Goal: Information Seeking & Learning: Learn about a topic

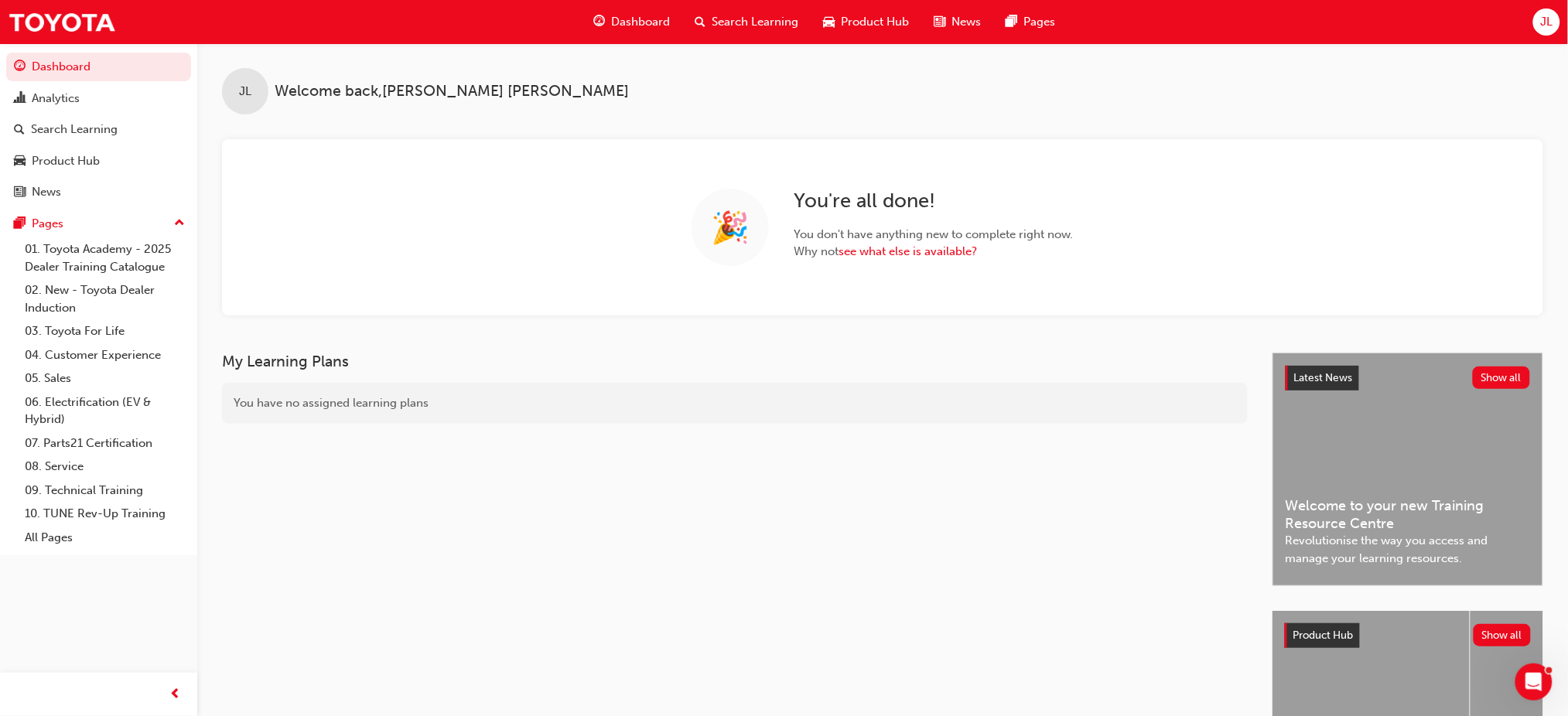
click at [1537, 19] on div "JL" at bounding box center [1547, 23] width 27 height 27
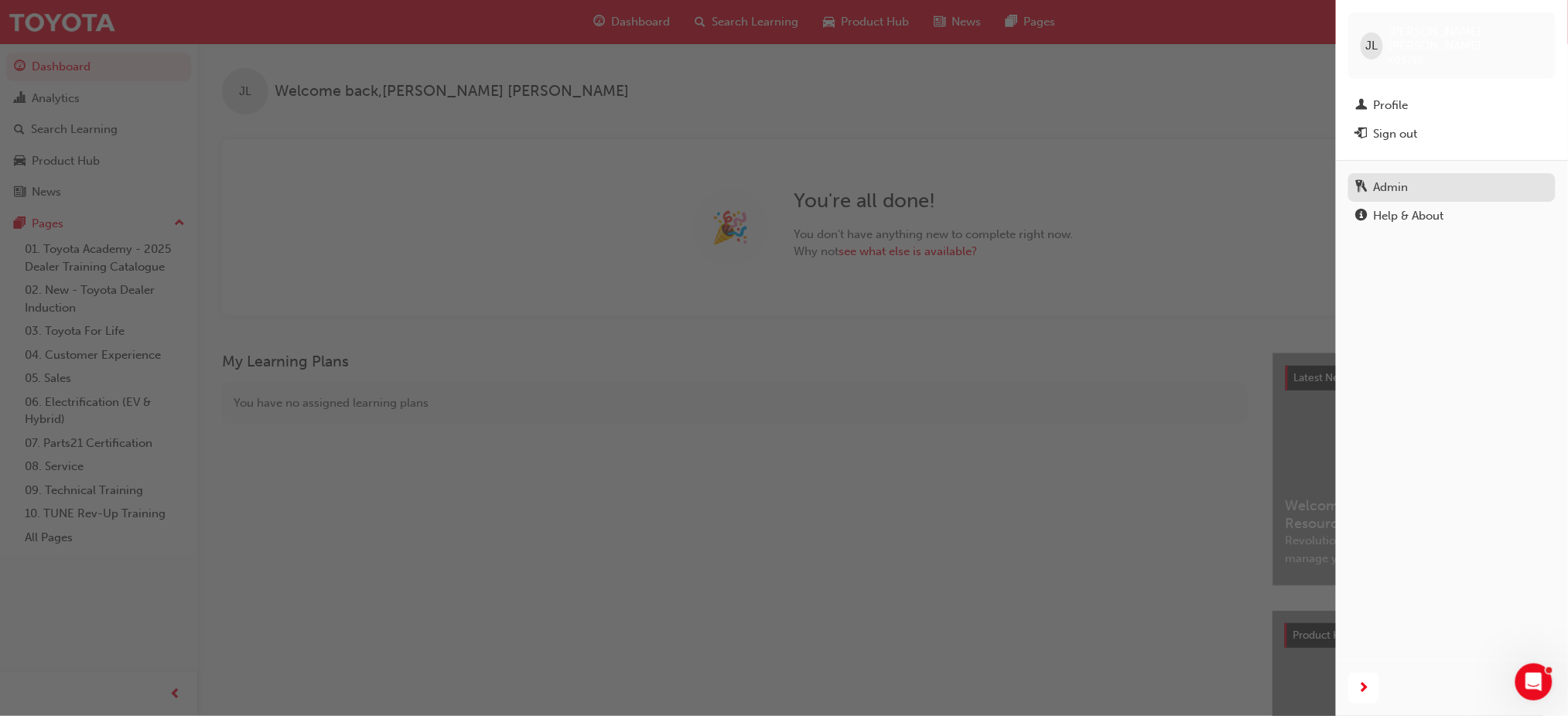
click at [1405, 179] on div "Admin" at bounding box center [1391, 188] width 35 height 18
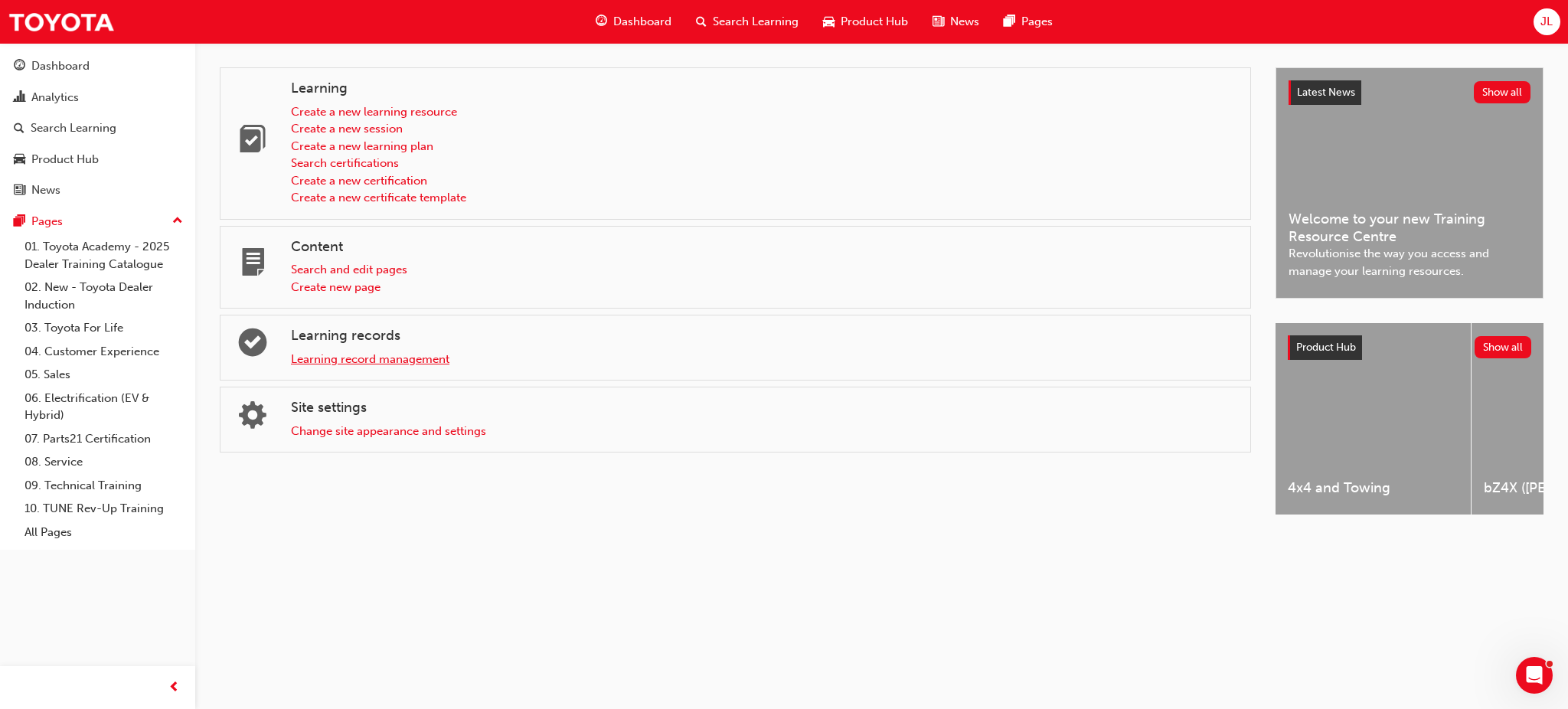
click at [395, 361] on link "Learning record management" at bounding box center [370, 358] width 159 height 14
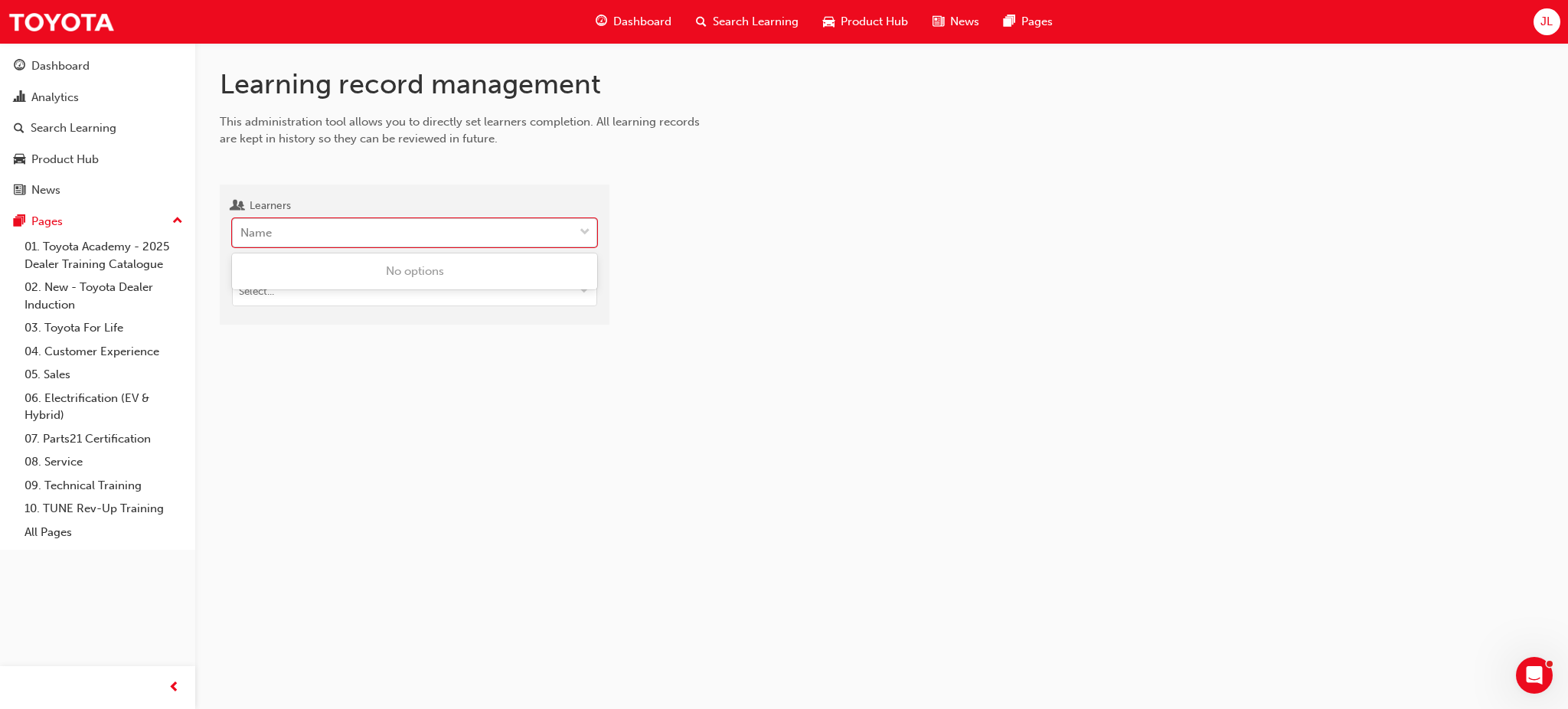
click at [369, 230] on div "Name" at bounding box center [403, 233] width 341 height 27
click at [242, 230] on input "Learners 0 results available. Use Up and Down to choose options, press Enter to…" at bounding box center [241, 232] width 2 height 13
type input "gonz"
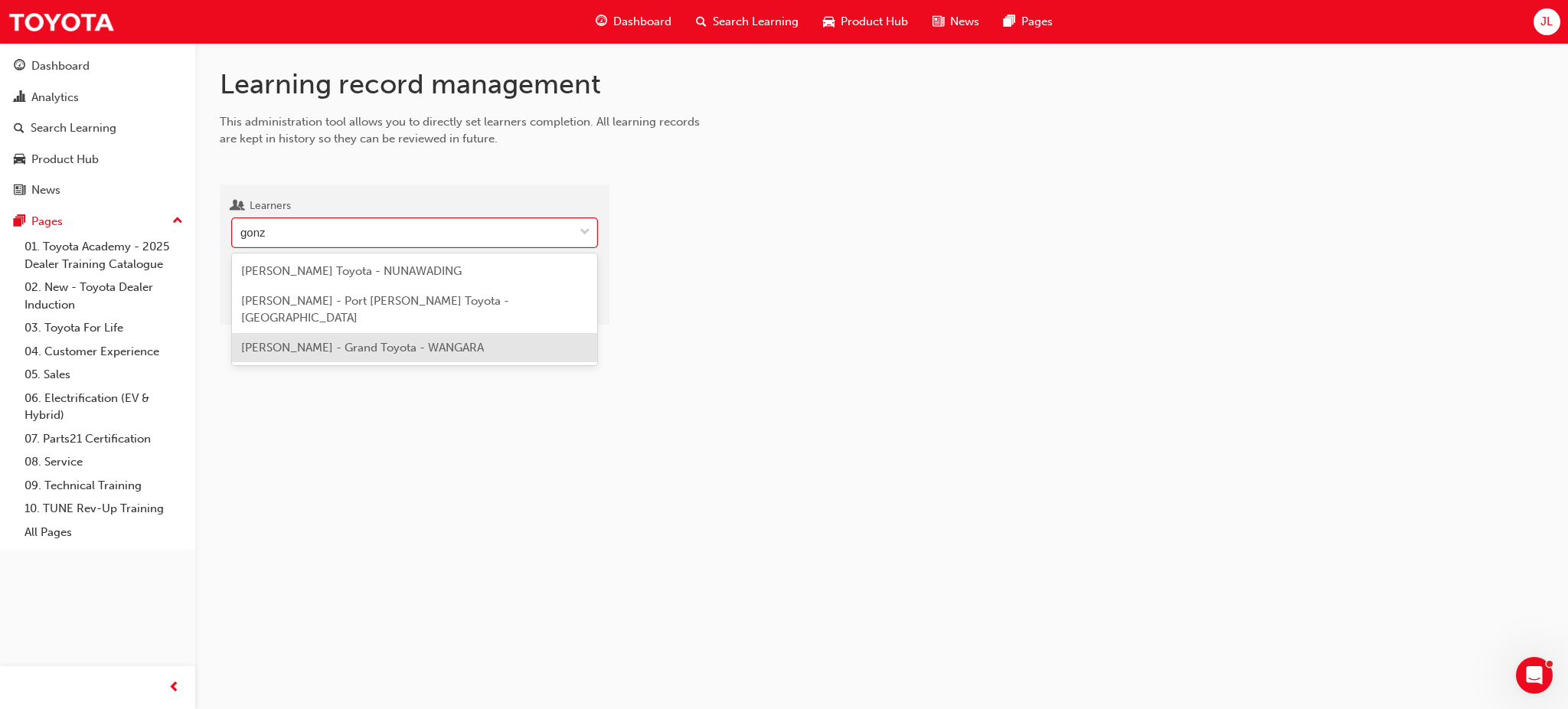
click at [373, 341] on span "[PERSON_NAME] - Grand Toyota - WANGARA" at bounding box center [362, 347] width 243 height 14
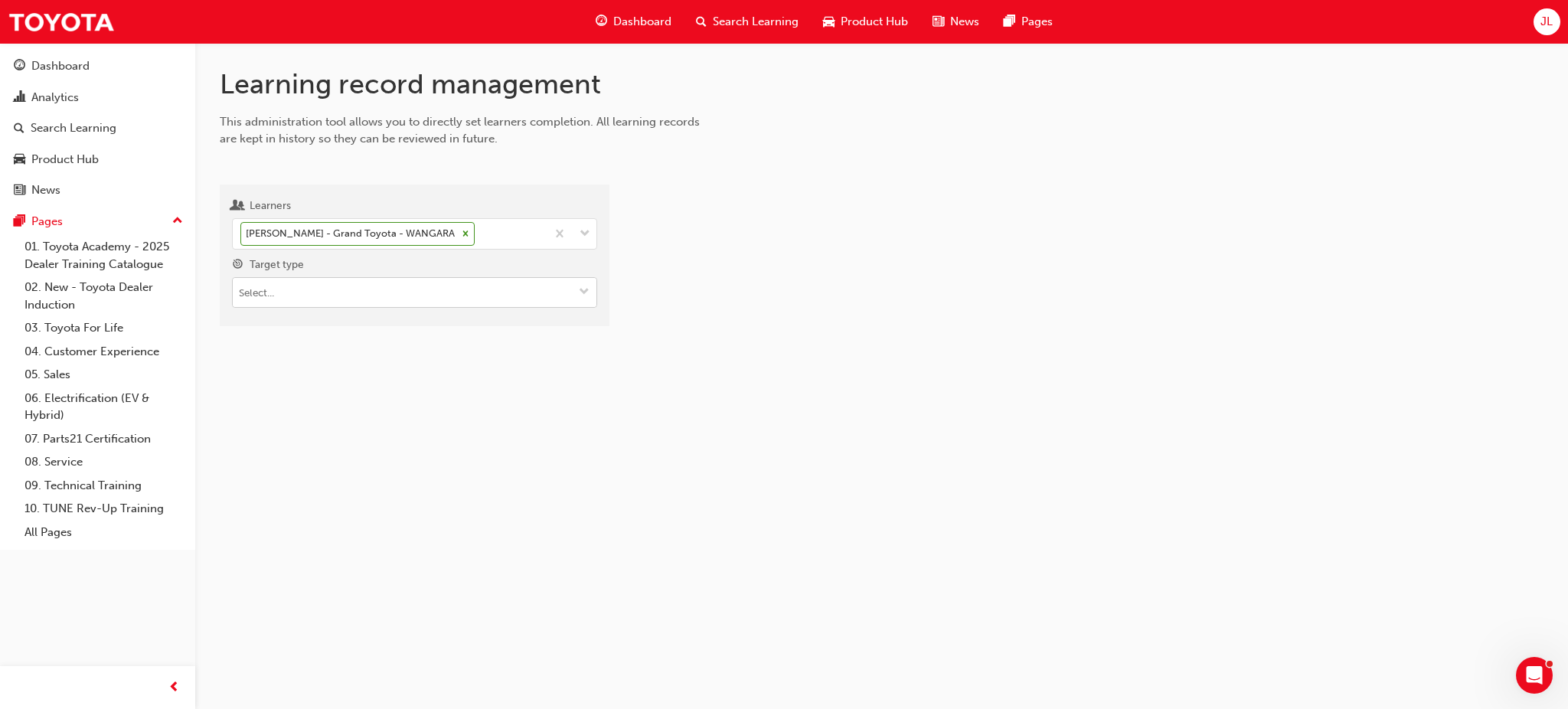
click at [291, 287] on input "Target type" at bounding box center [415, 292] width 364 height 29
click at [289, 314] on li "Learning resource - eLearning module" at bounding box center [414, 323] width 365 height 29
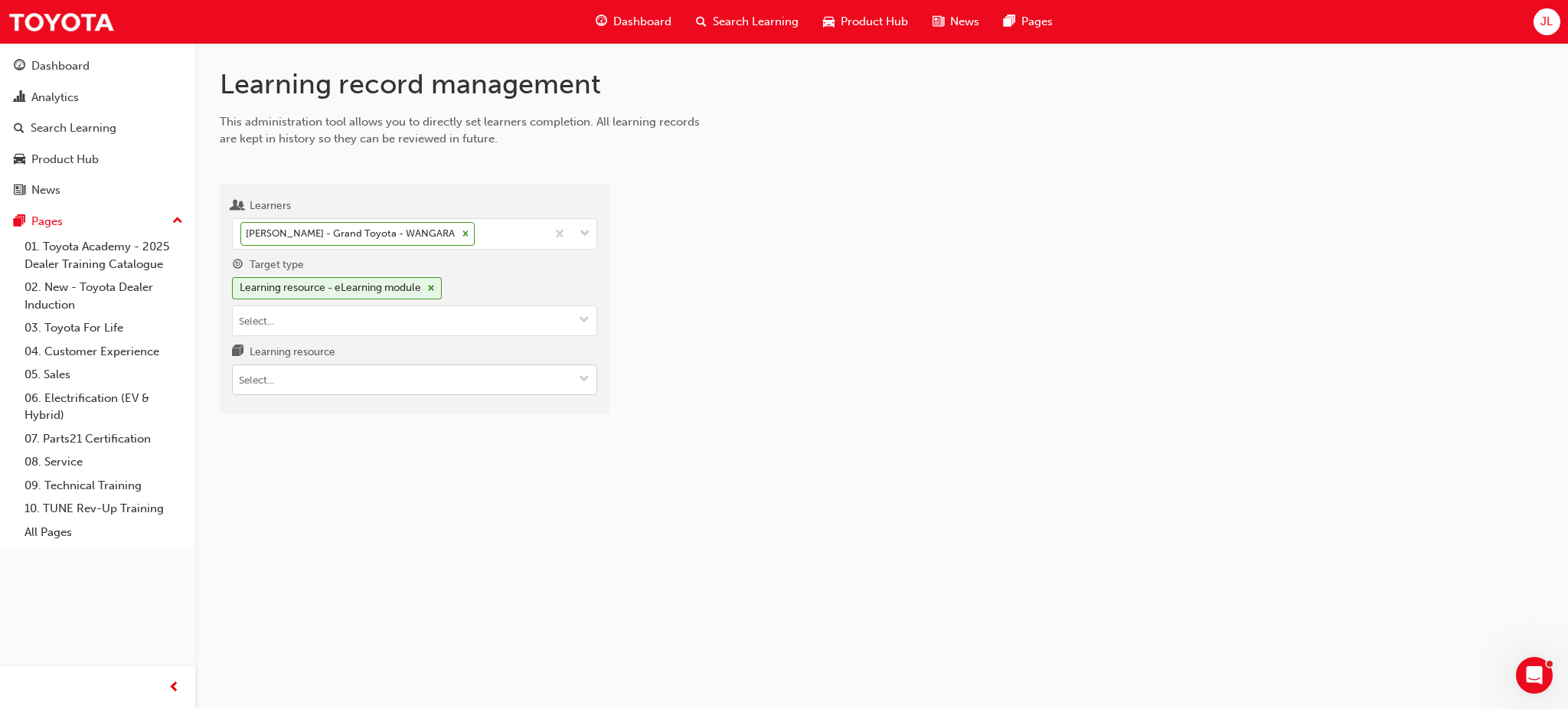
click at [287, 367] on input "Learning resource" at bounding box center [415, 379] width 364 height 29
type input "tdi"
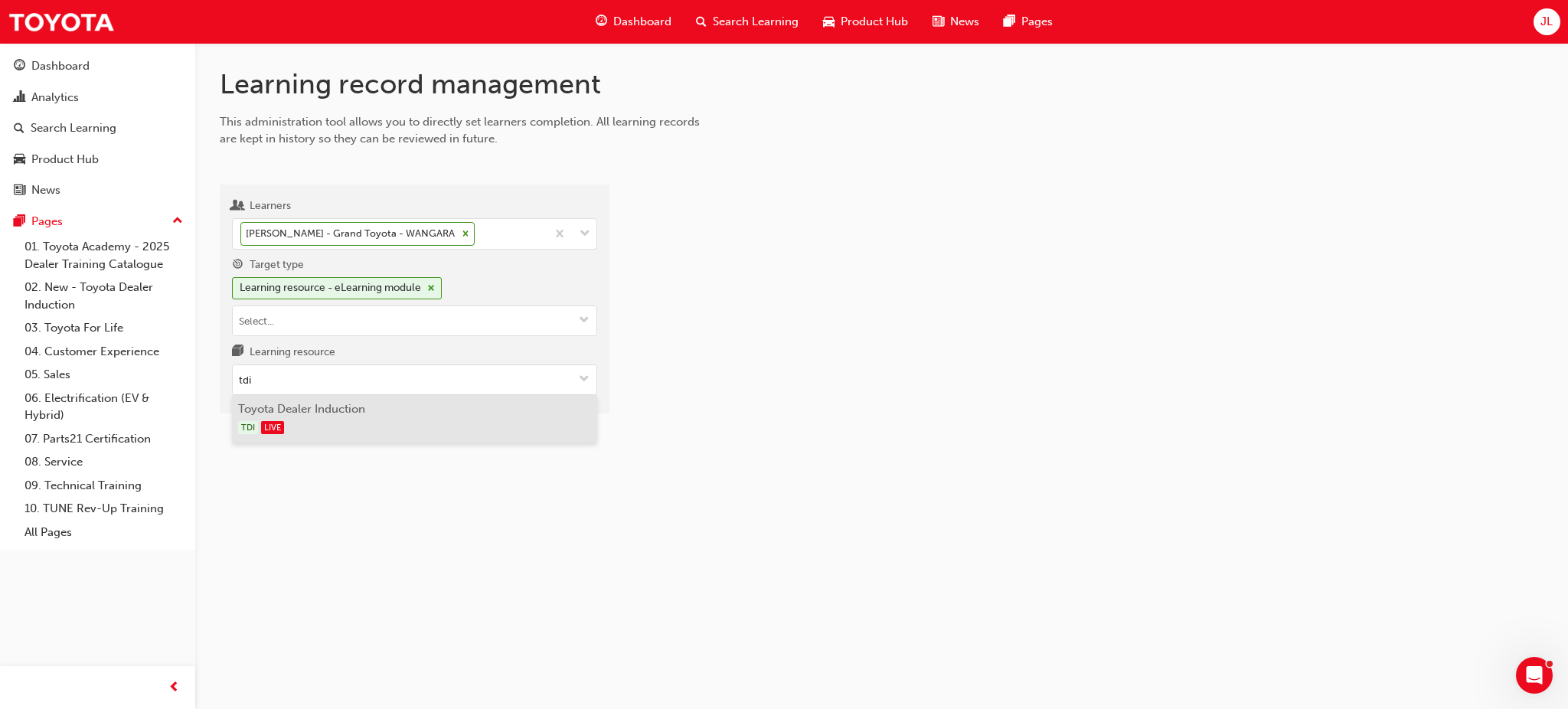
click at [420, 401] on li "Toyota Dealer Induction TDI LIVE" at bounding box center [414, 418] width 365 height 47
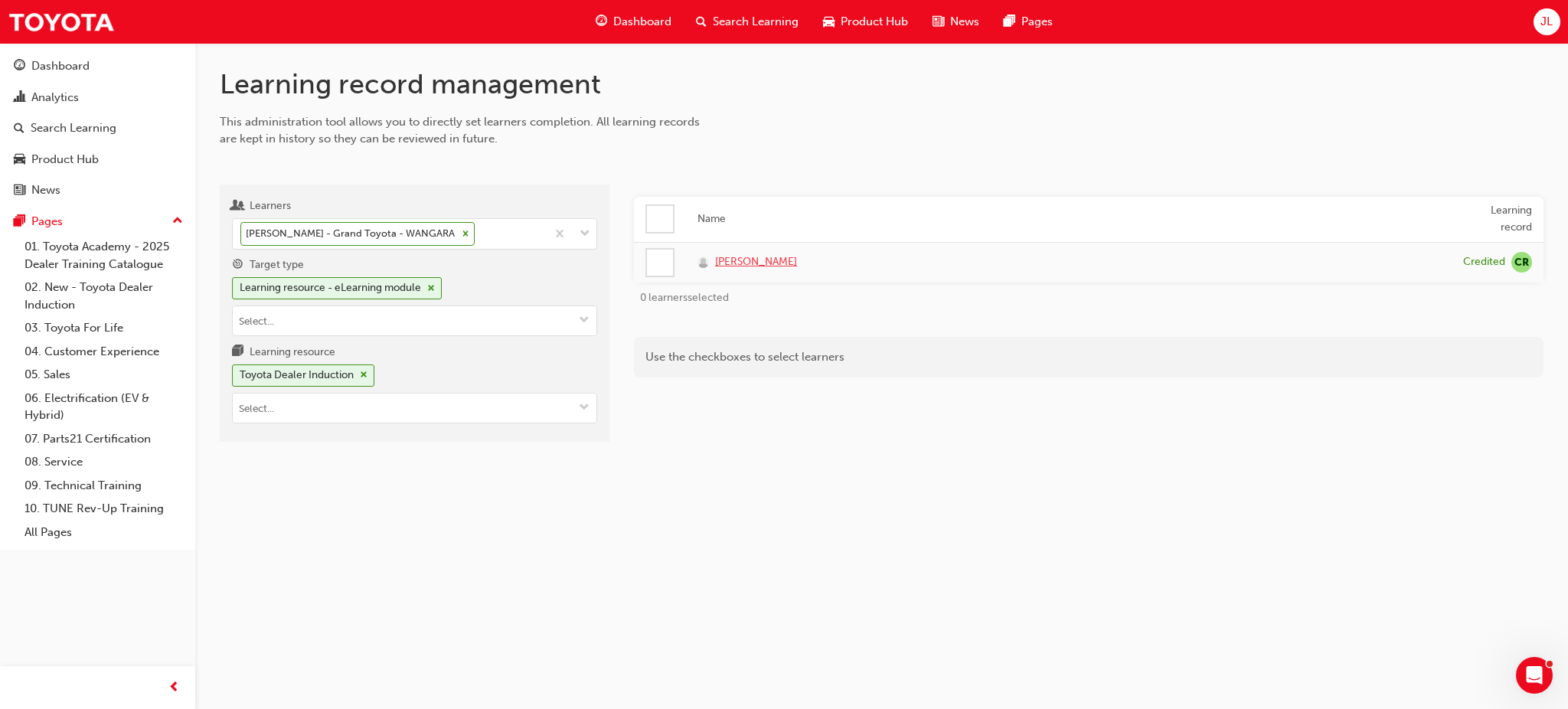
click at [759, 255] on span "[PERSON_NAME]" at bounding box center [756, 262] width 82 height 18
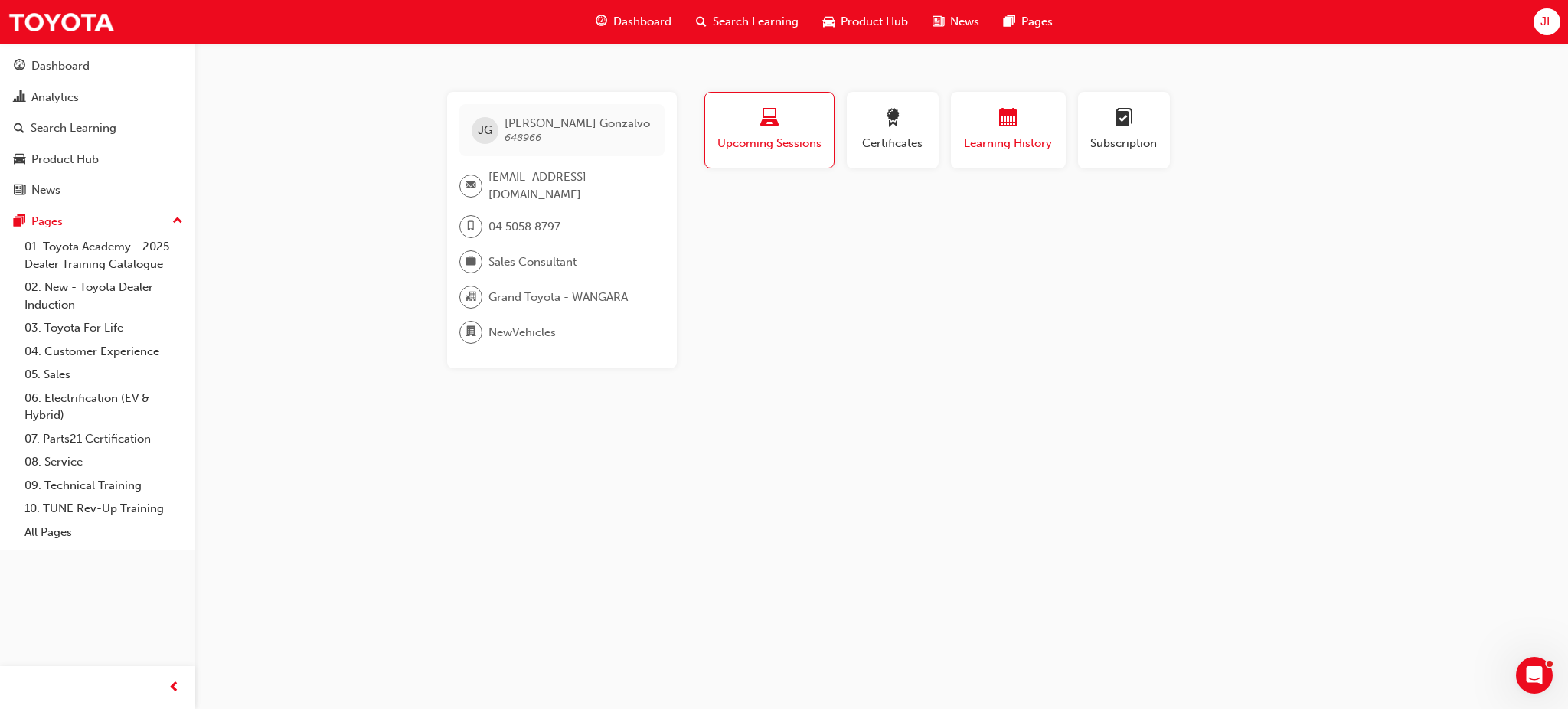
click at [1025, 146] on span "Learning History" at bounding box center [1008, 144] width 92 height 18
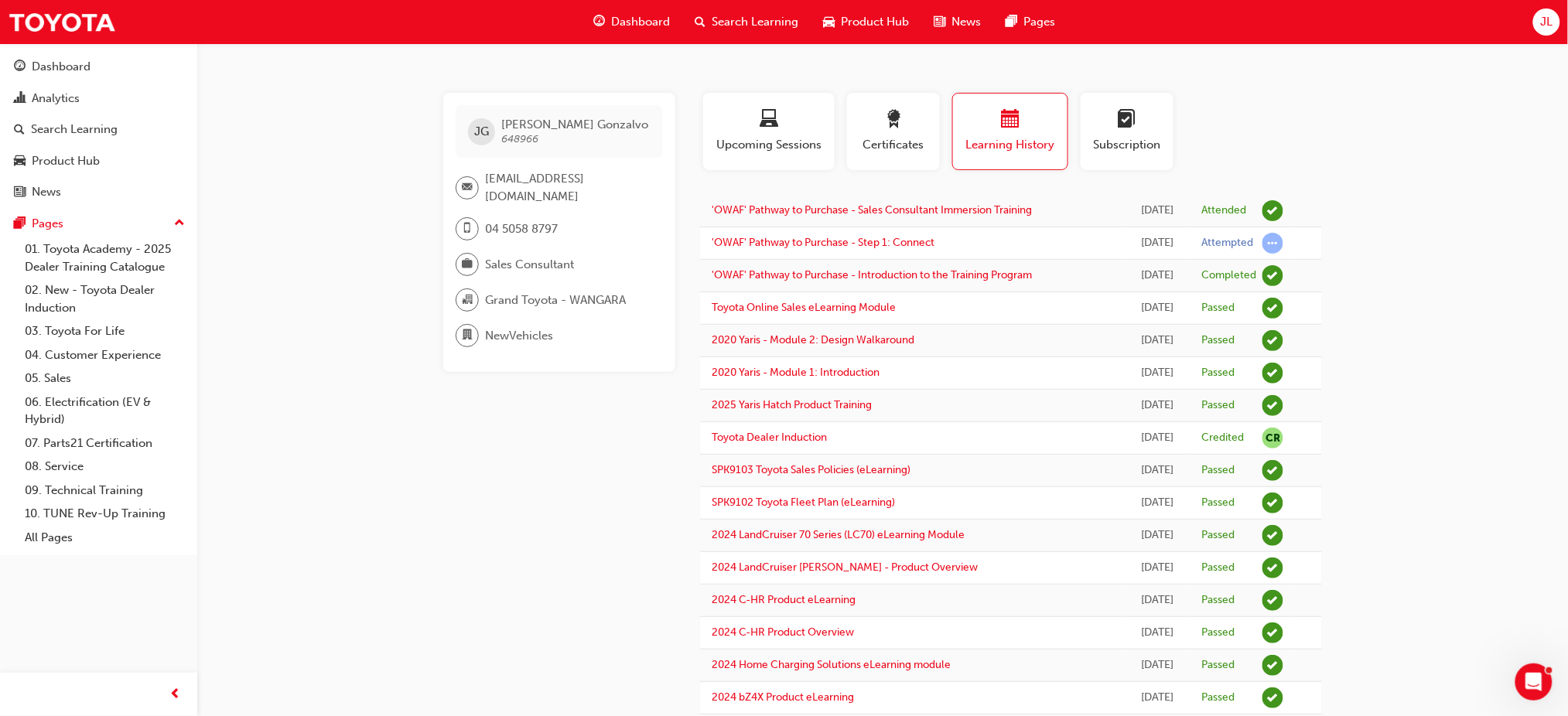
drag, startPoint x: 842, startPoint y: 333, endPoint x: 463, endPoint y: 164, distance: 415.0
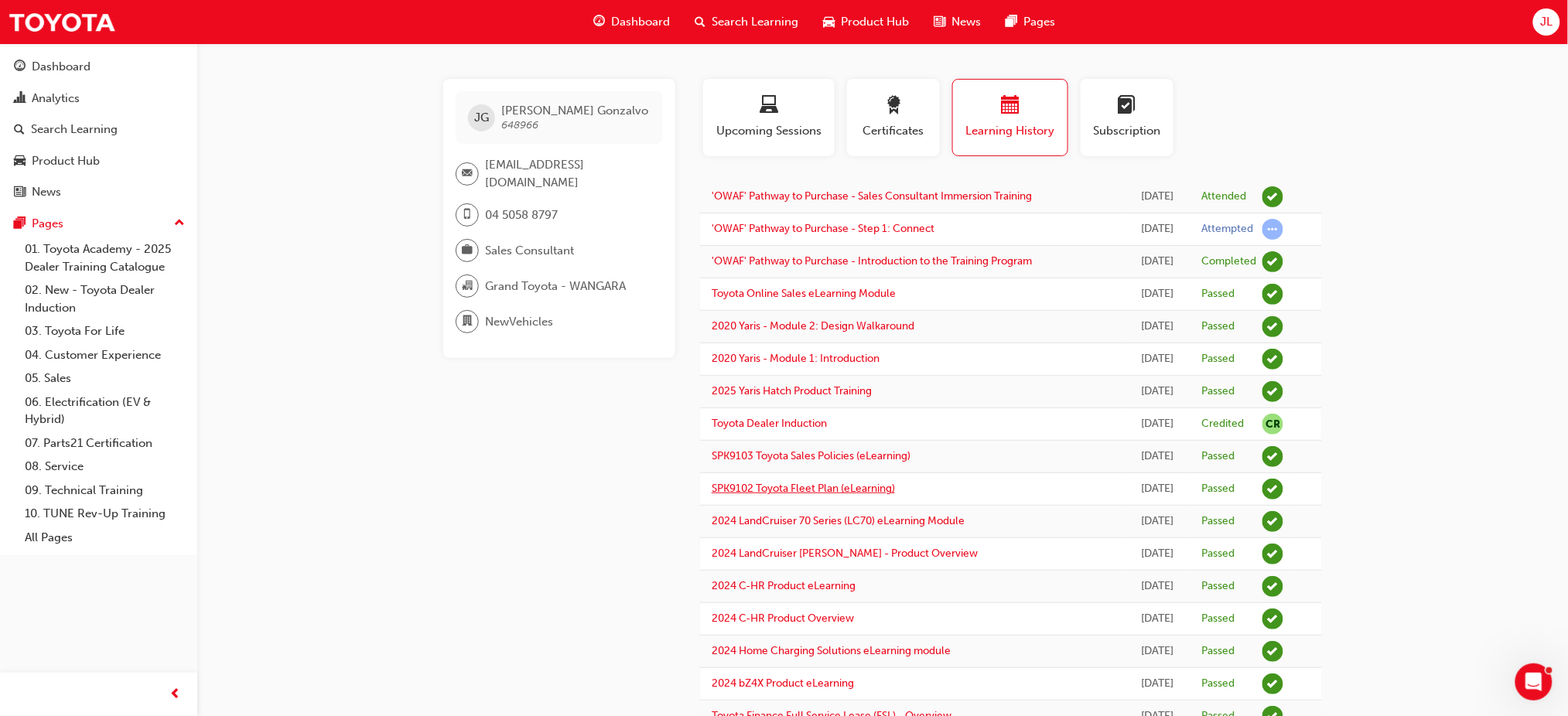
scroll to position [103, 0]
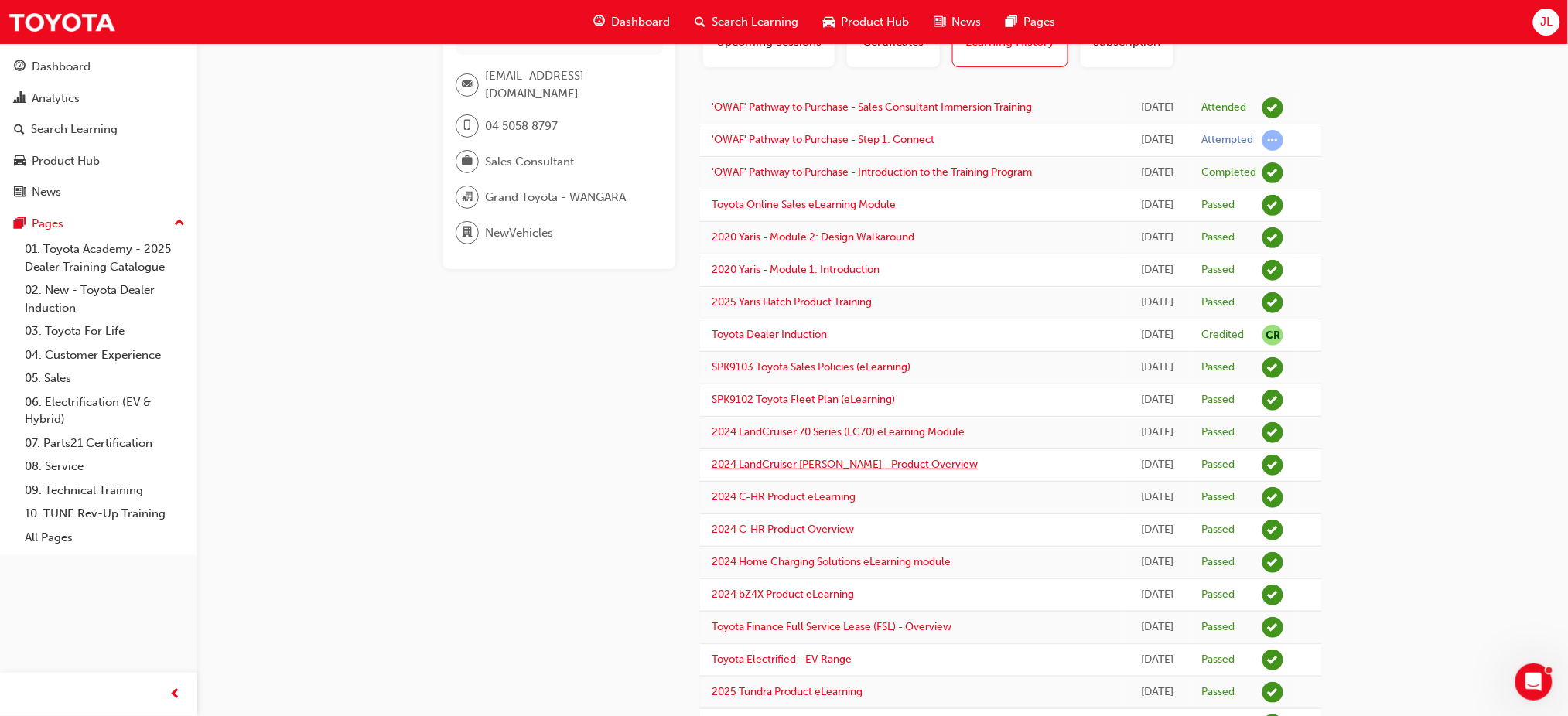
click at [861, 461] on link "2024 LandCruiser [PERSON_NAME] - Product Overview" at bounding box center [844, 464] width 266 height 13
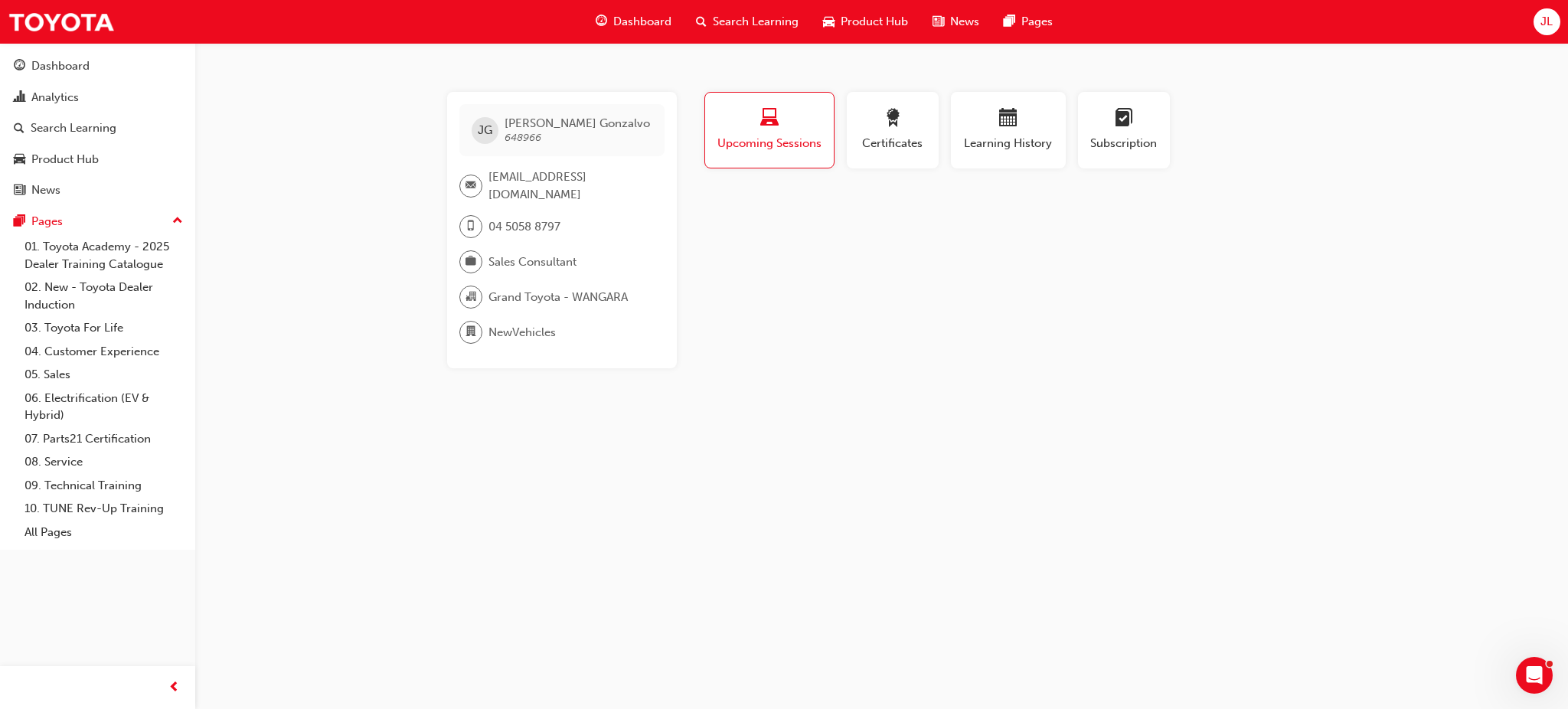
drag, startPoint x: 1020, startPoint y: 126, endPoint x: 905, endPoint y: 388, distance: 286.1
click at [1019, 126] on div "button" at bounding box center [1008, 121] width 92 height 24
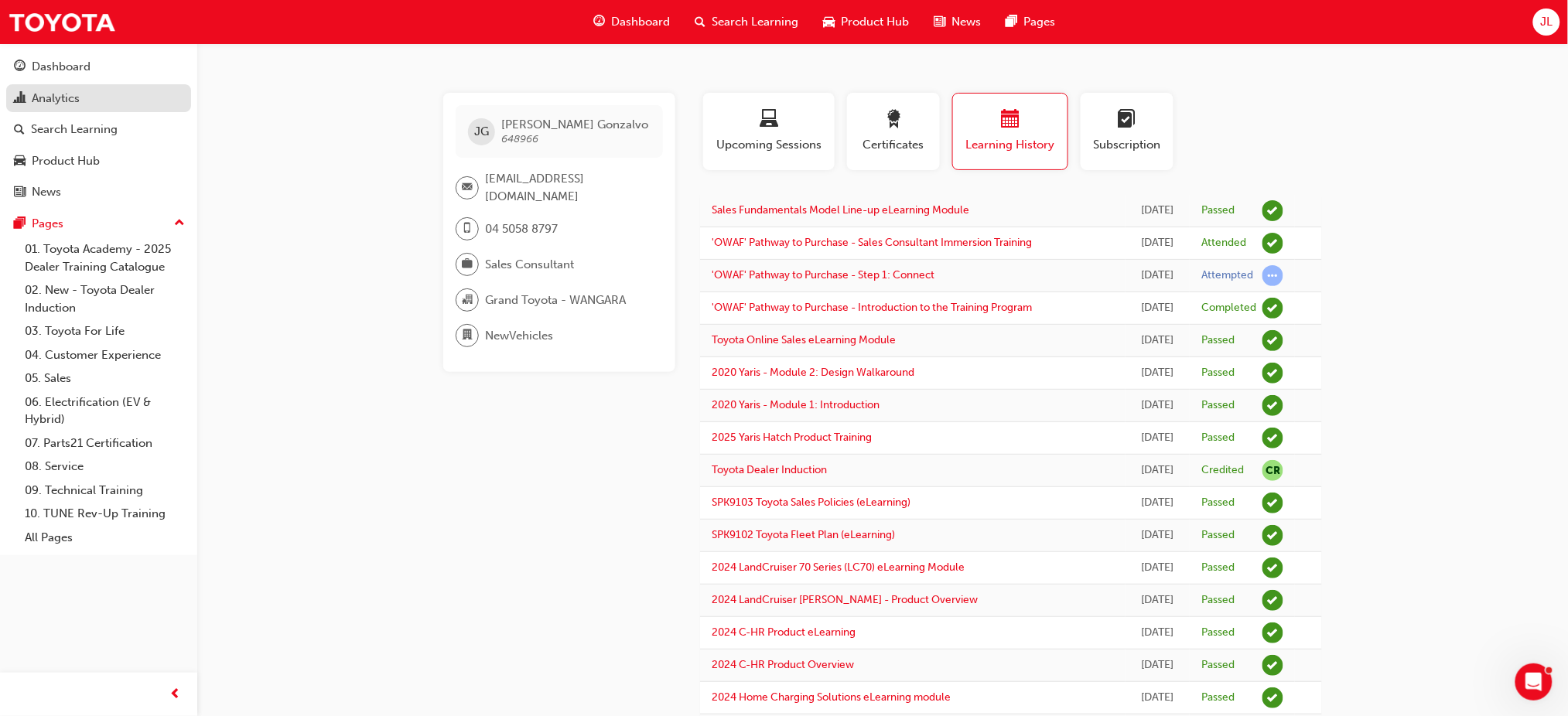
click at [103, 96] on div "Analytics" at bounding box center [98, 98] width 169 height 19
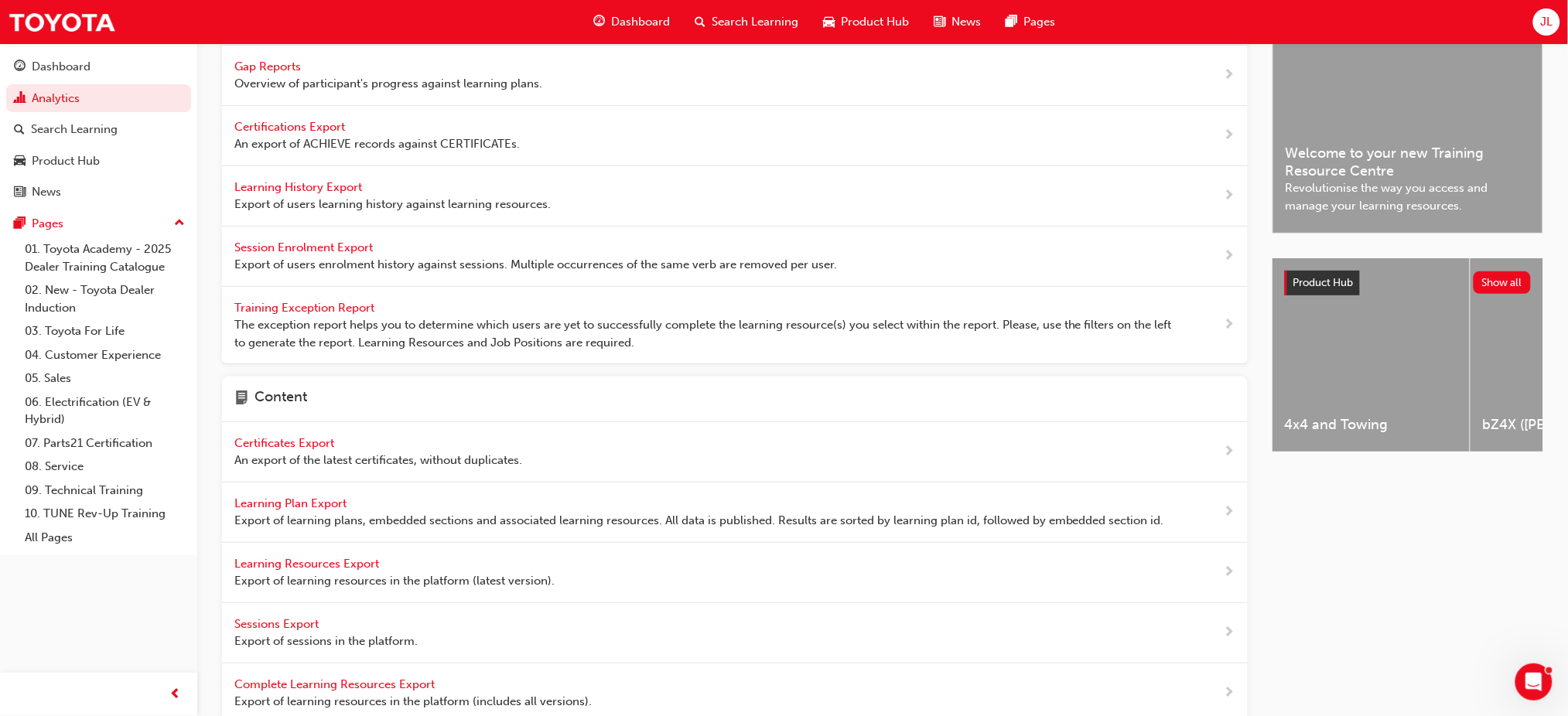
scroll to position [103, 0]
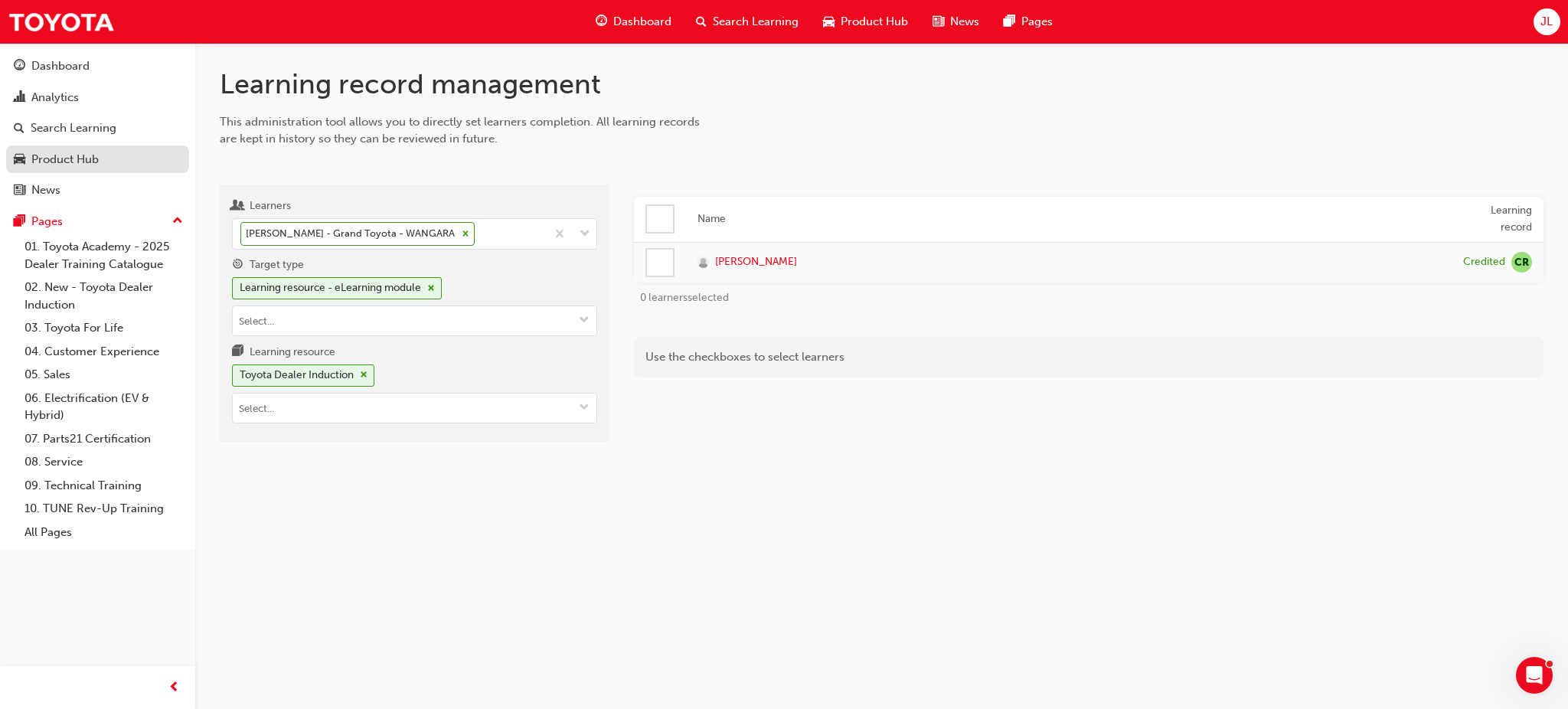
drag, startPoint x: 56, startPoint y: 68, endPoint x: 74, endPoint y: 168, distance: 101.6
click at [56, 68] on div "Dashboard" at bounding box center [60, 66] width 58 height 18
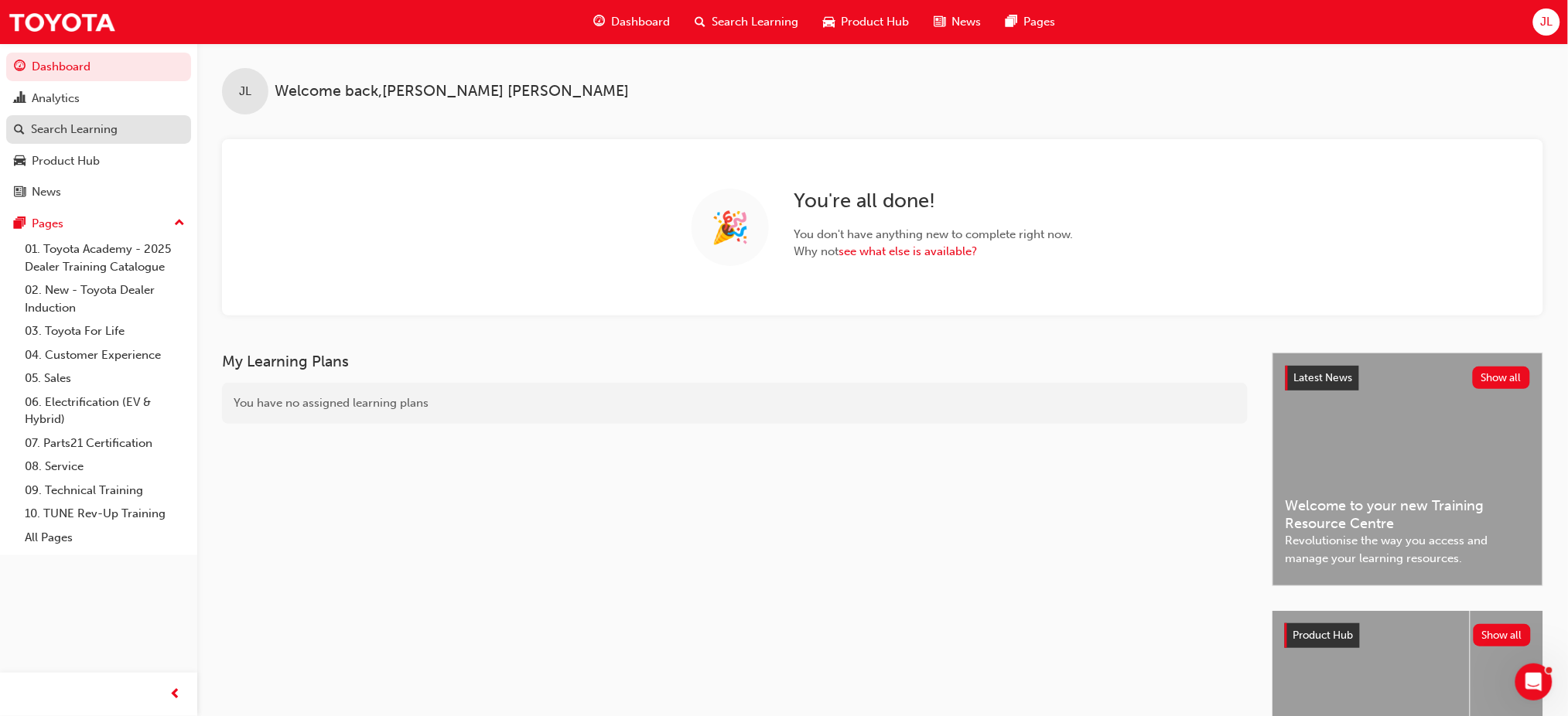
click at [60, 135] on div "Search Learning" at bounding box center [73, 130] width 86 height 18
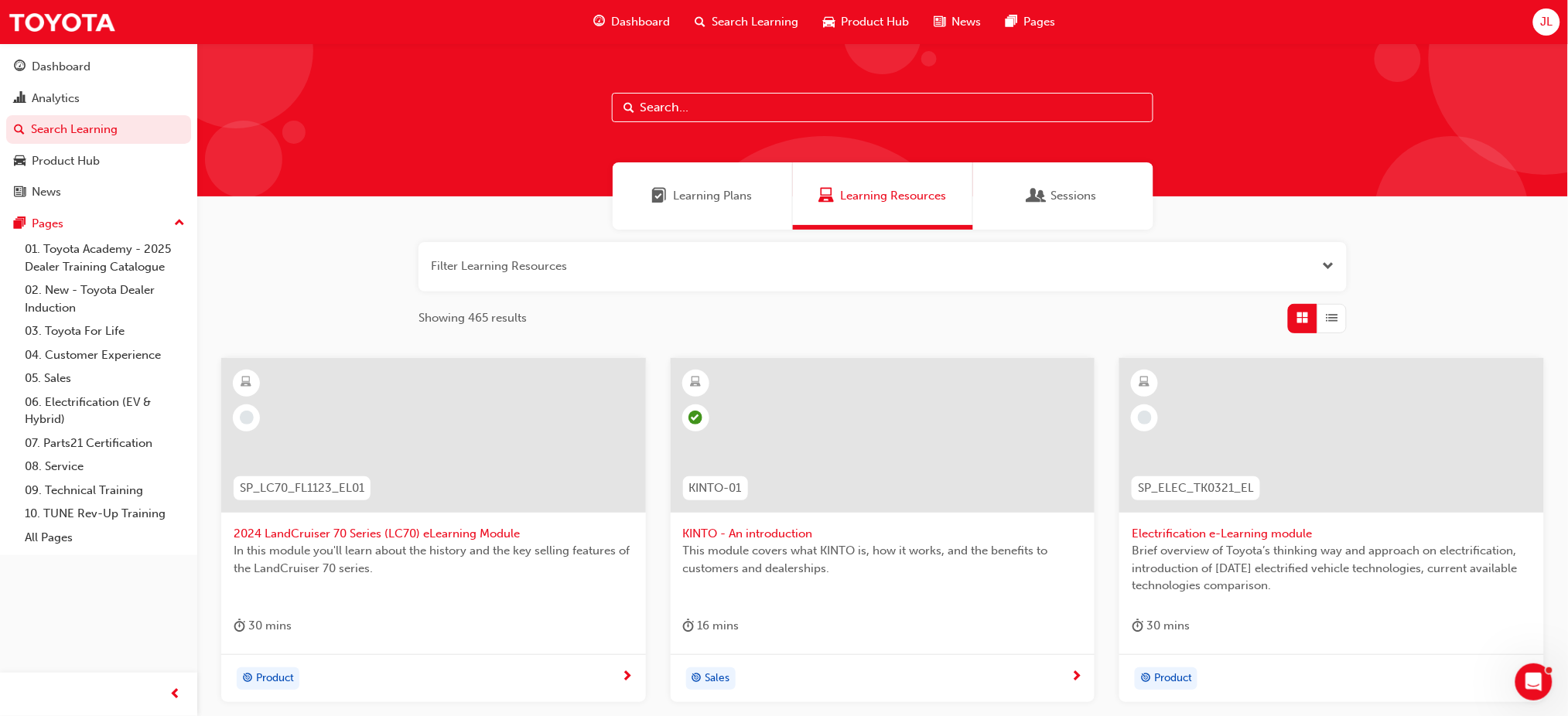
click at [832, 19] on span "car-icon" at bounding box center [828, 22] width 11 height 19
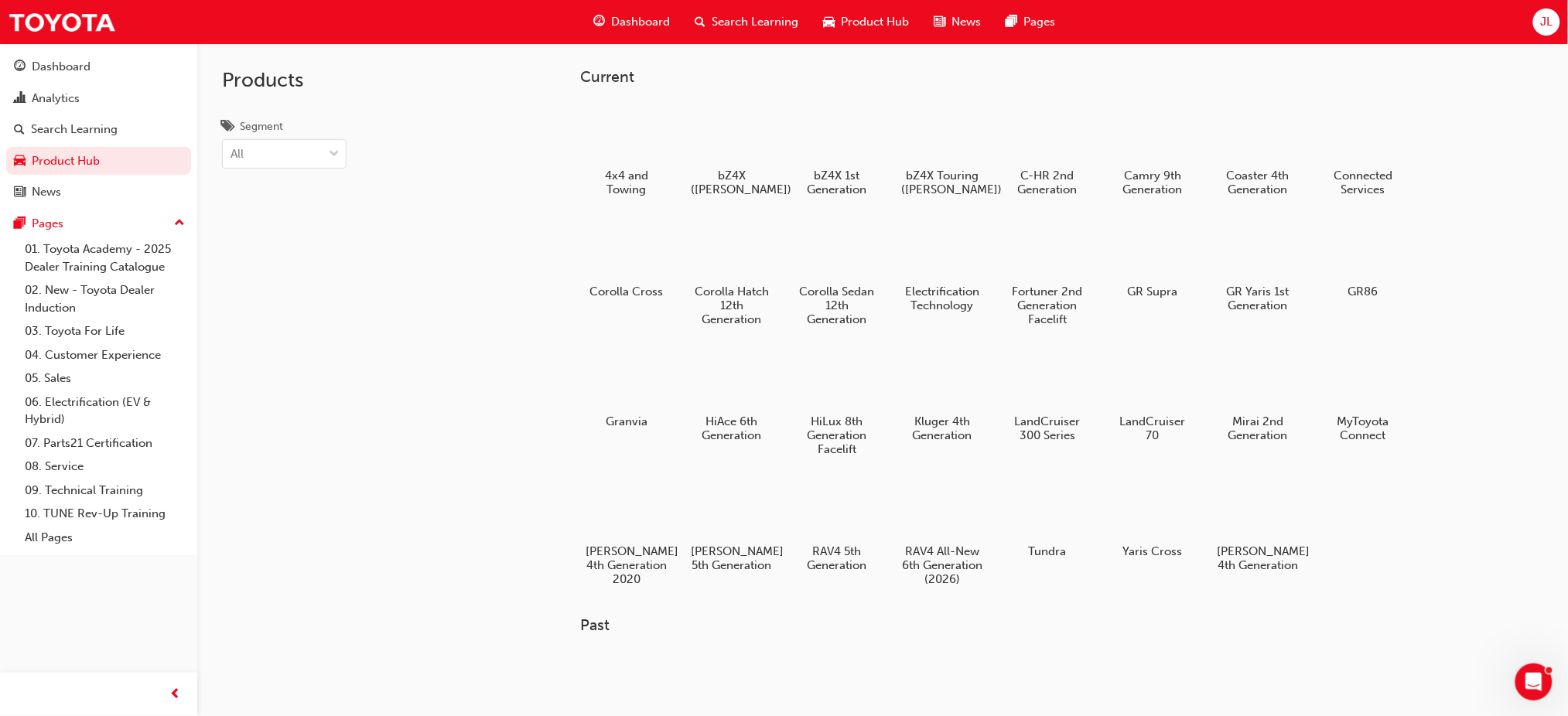
click at [765, 17] on span "Search Learning" at bounding box center [754, 22] width 86 height 18
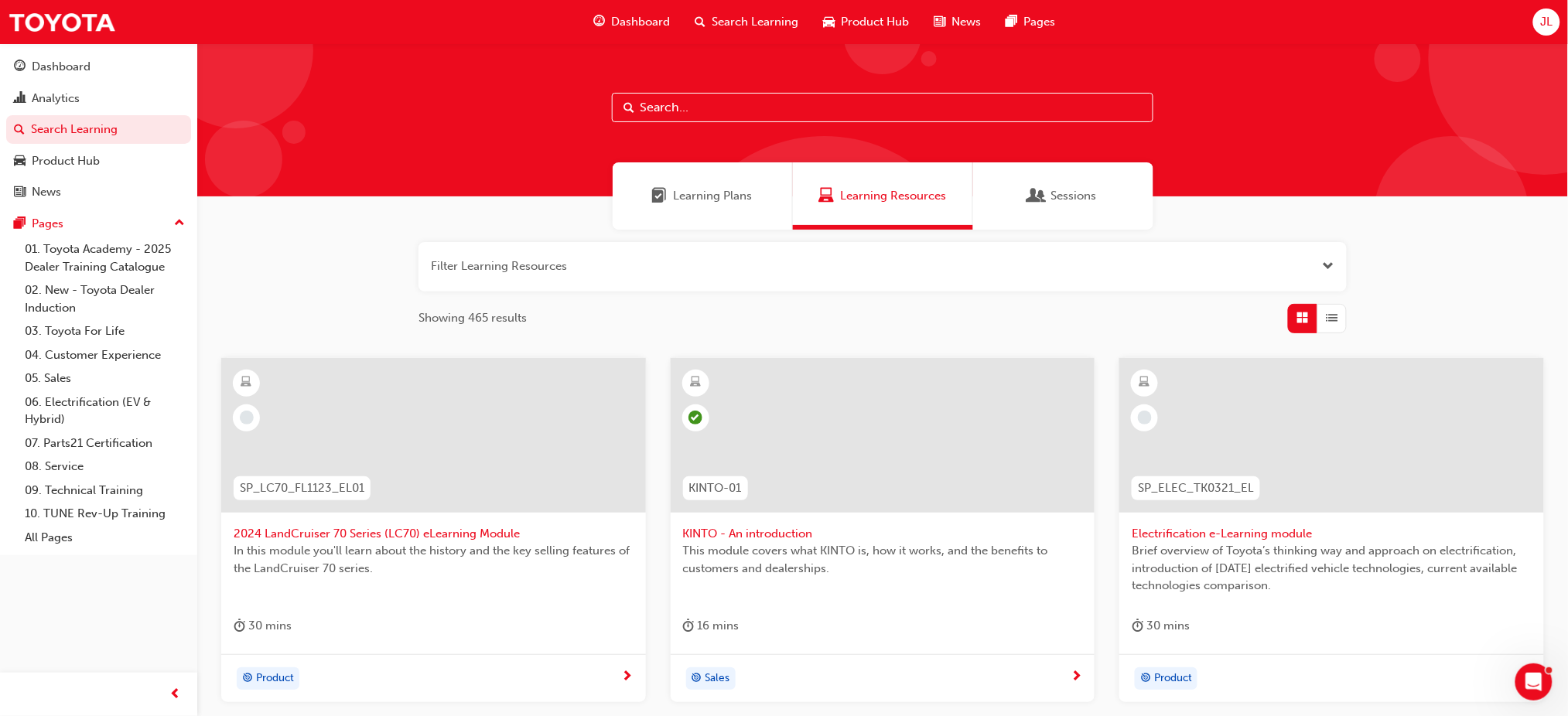
click at [718, 184] on div "Learning Plans" at bounding box center [703, 195] width 180 height 67
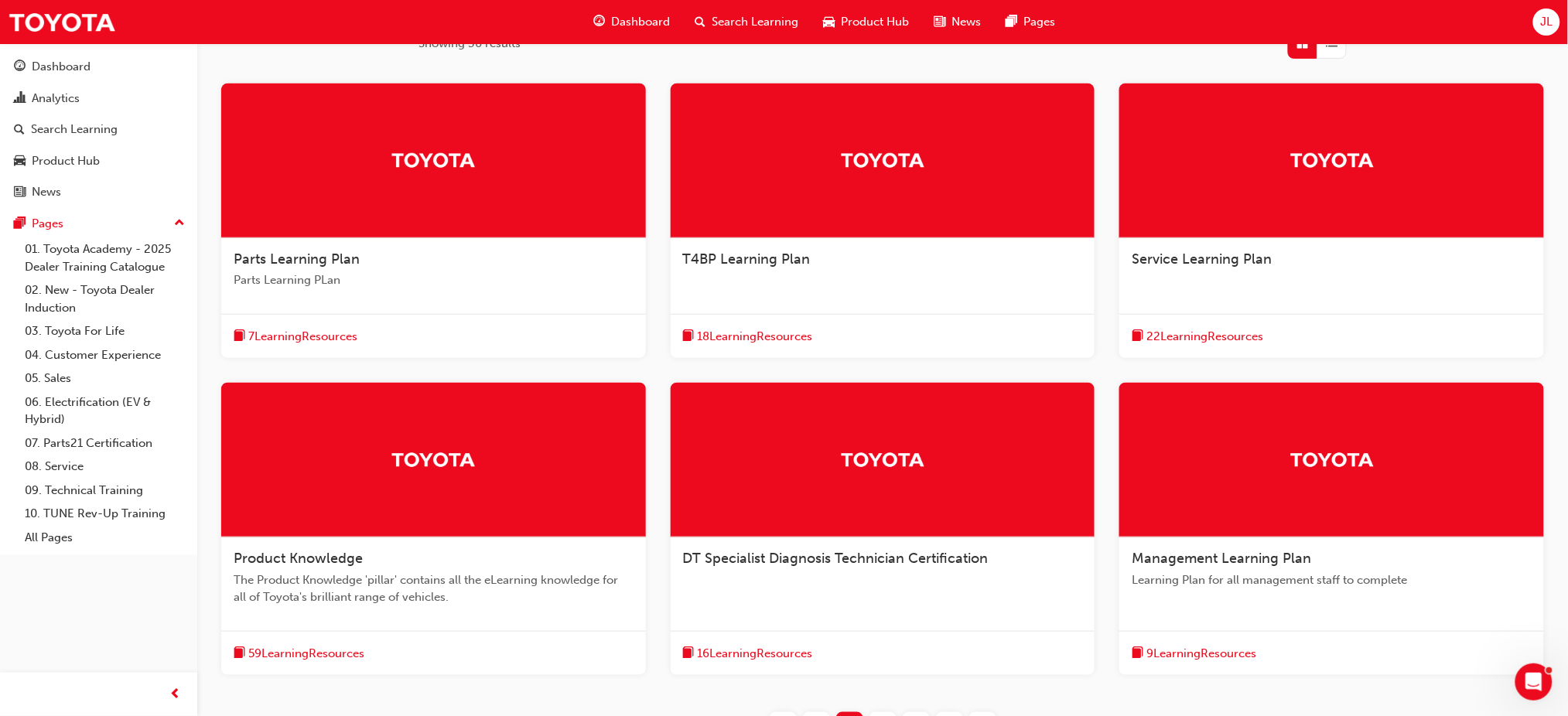
scroll to position [310, 0]
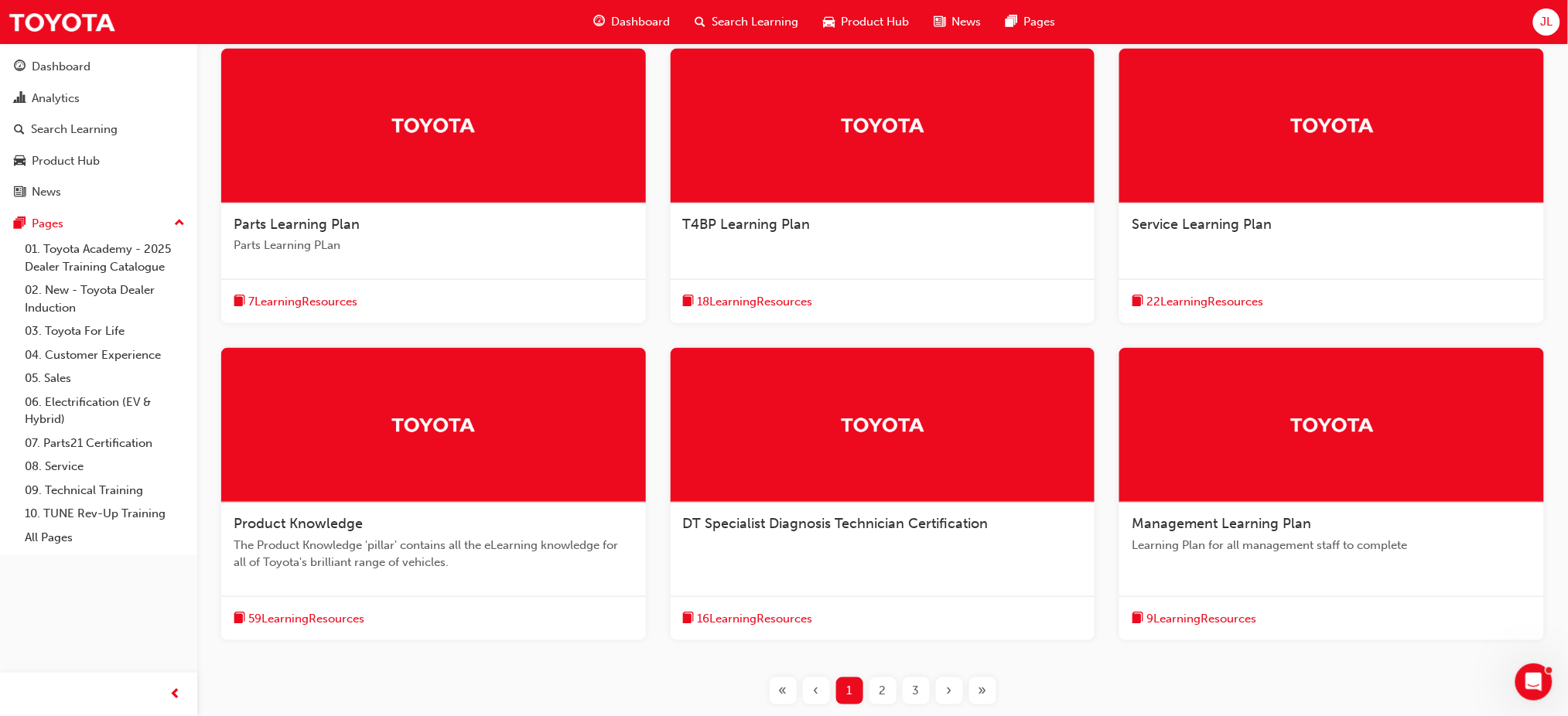
click at [307, 523] on span "Product Knowledge" at bounding box center [298, 523] width 129 height 17
